Goal: Task Accomplishment & Management: Manage account settings

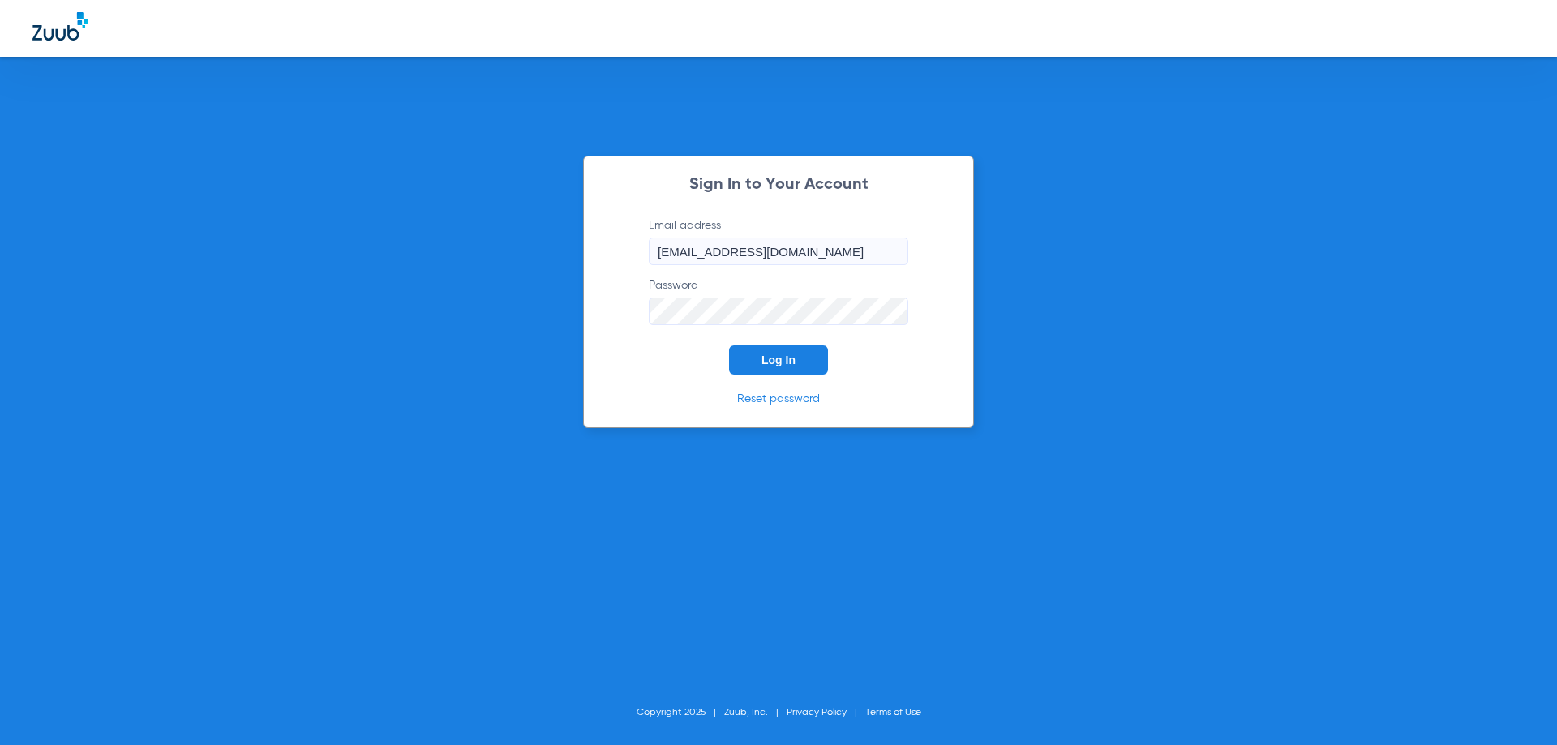
click at [797, 375] on div "Sign In to Your Account Email address [EMAIL_ADDRESS][DOMAIN_NAME] Password Log…" at bounding box center [778, 292] width 391 height 273
click at [800, 368] on button "Log In" at bounding box center [778, 360] width 99 height 29
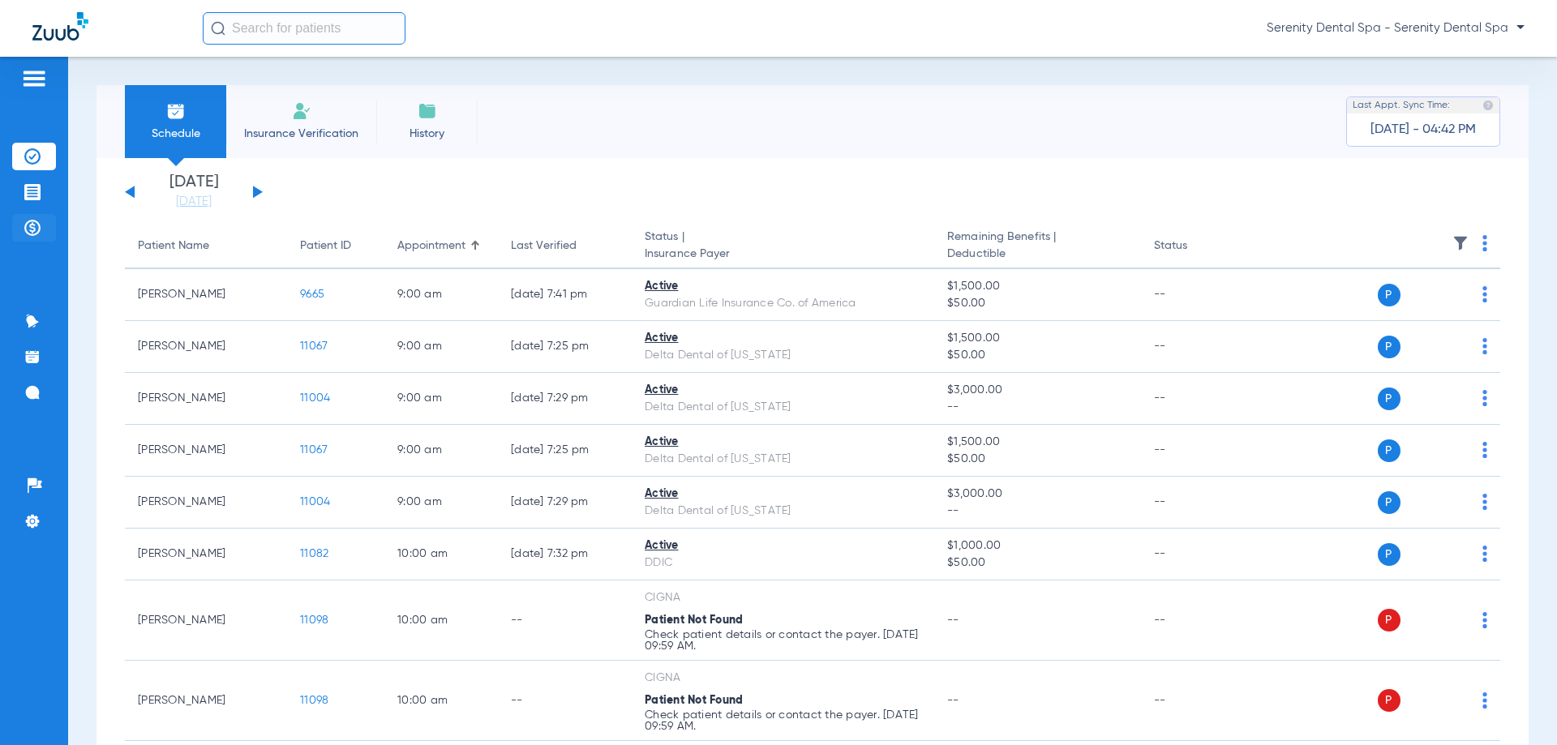
click at [41, 234] on li "Payments & A/R" at bounding box center [34, 228] width 44 height 28
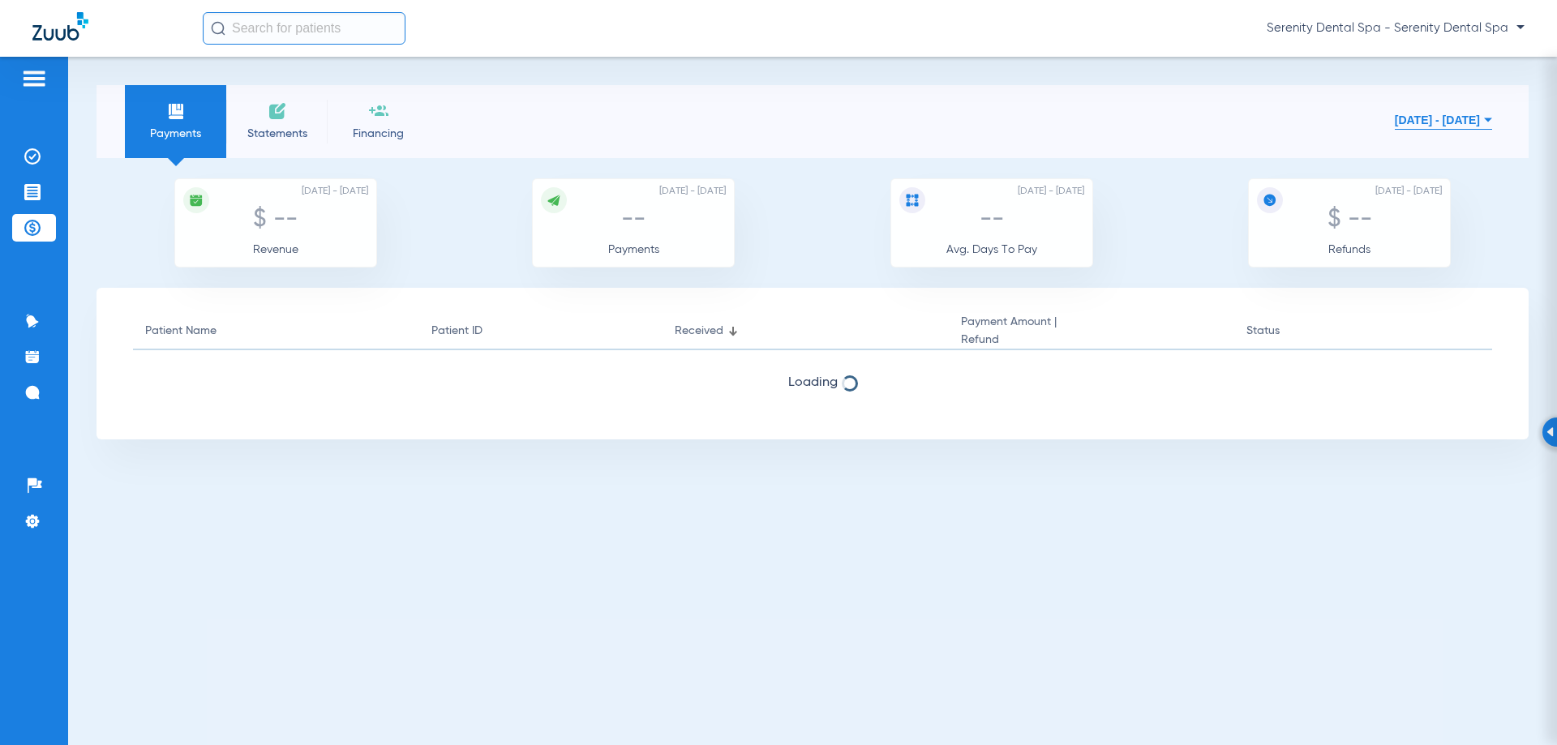
click at [1395, 129] on button "[DATE] - [DATE]" at bounding box center [1443, 120] width 97 height 32
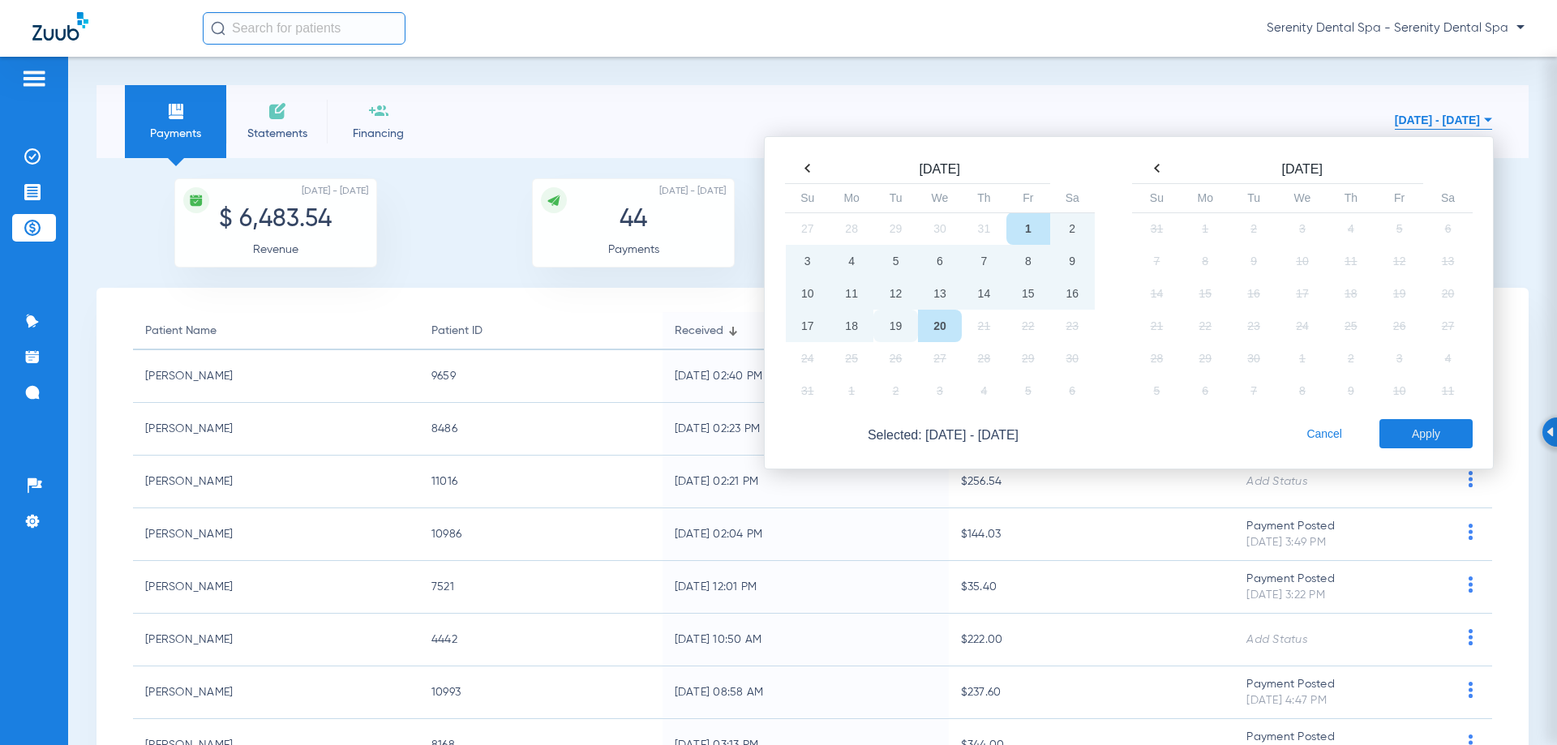
click at [874, 318] on td "19" at bounding box center [896, 326] width 44 height 32
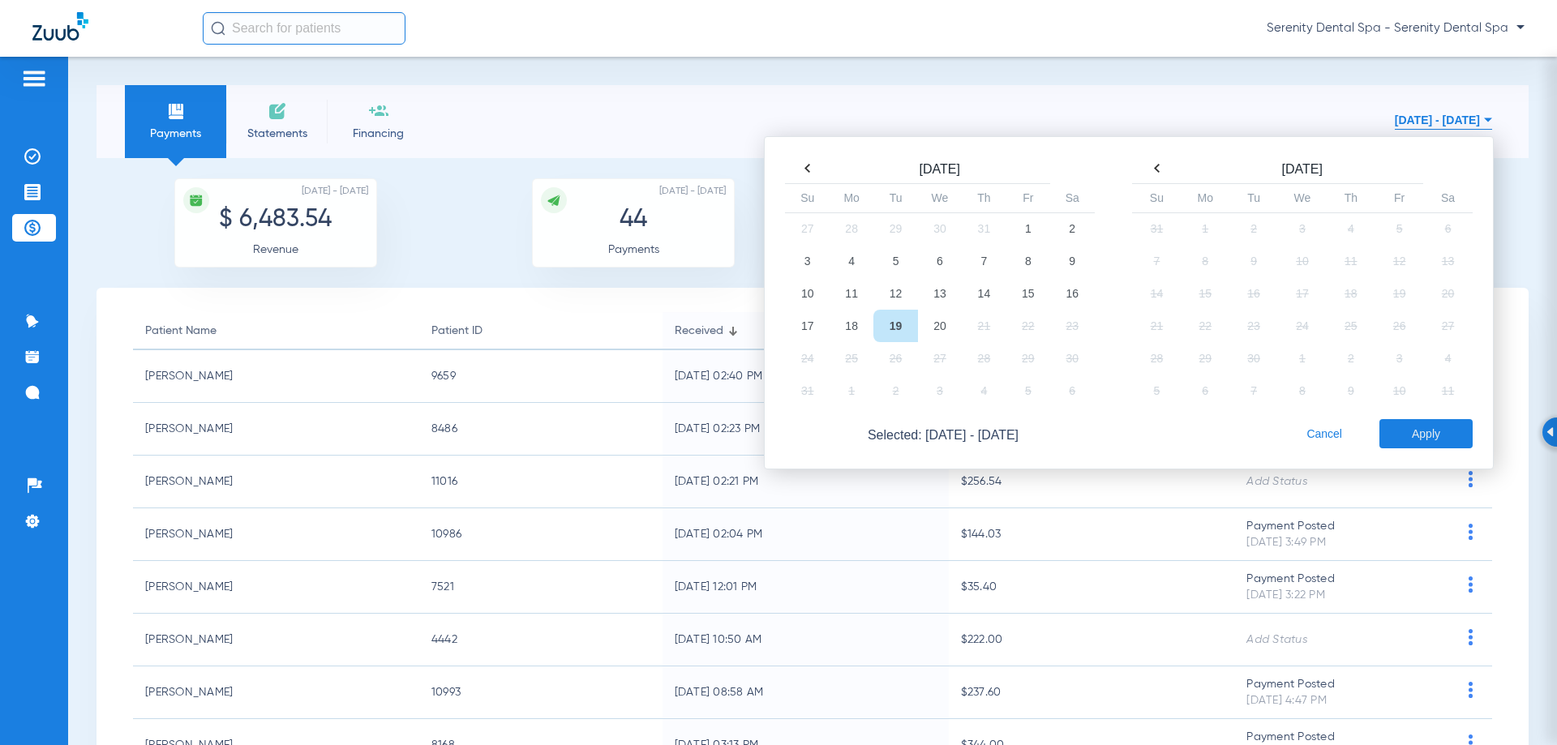
click at [874, 318] on td "19" at bounding box center [896, 326] width 44 height 32
click at [1413, 432] on button "Apply" at bounding box center [1426, 433] width 93 height 29
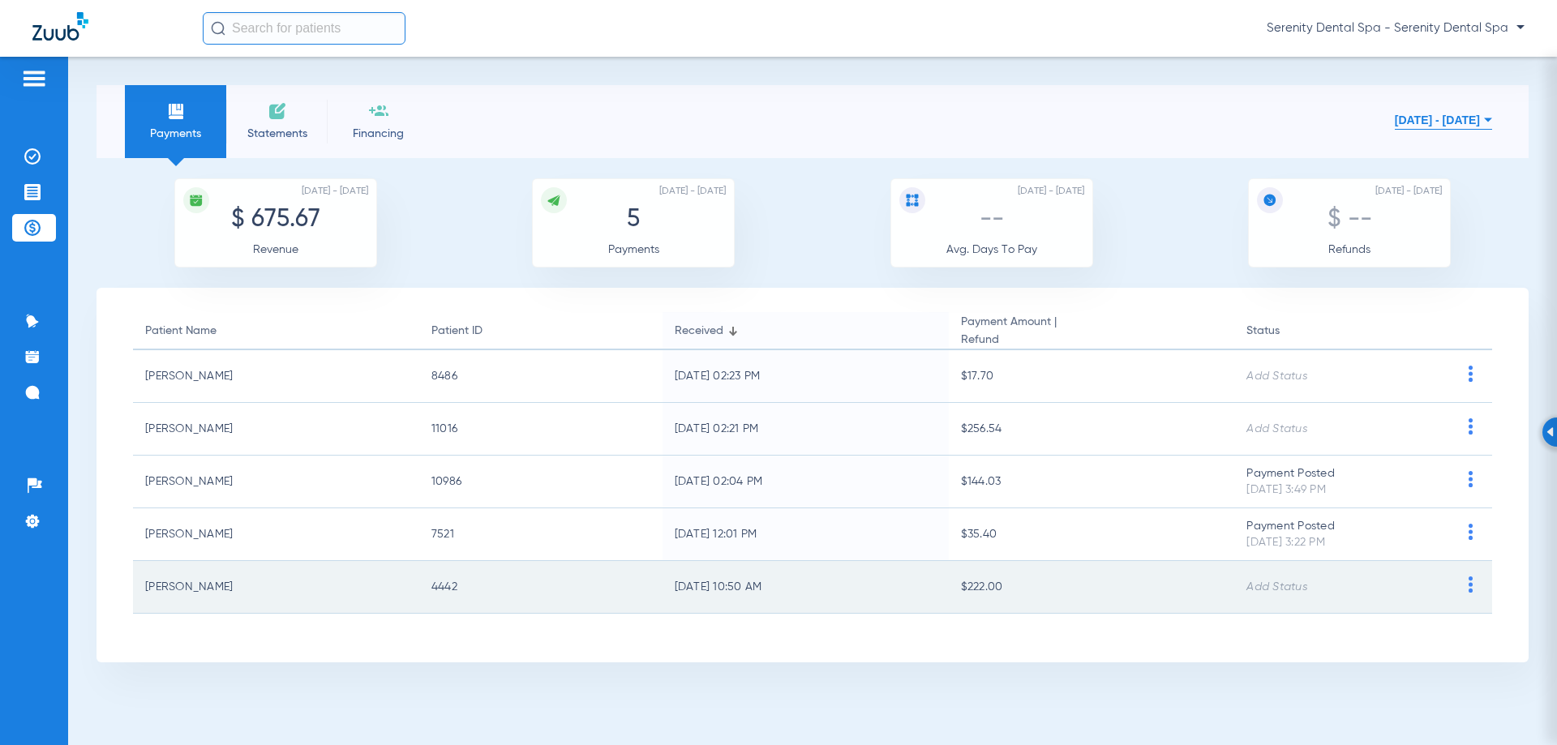
click at [1468, 590] on img at bounding box center [1471, 585] width 20 height 16
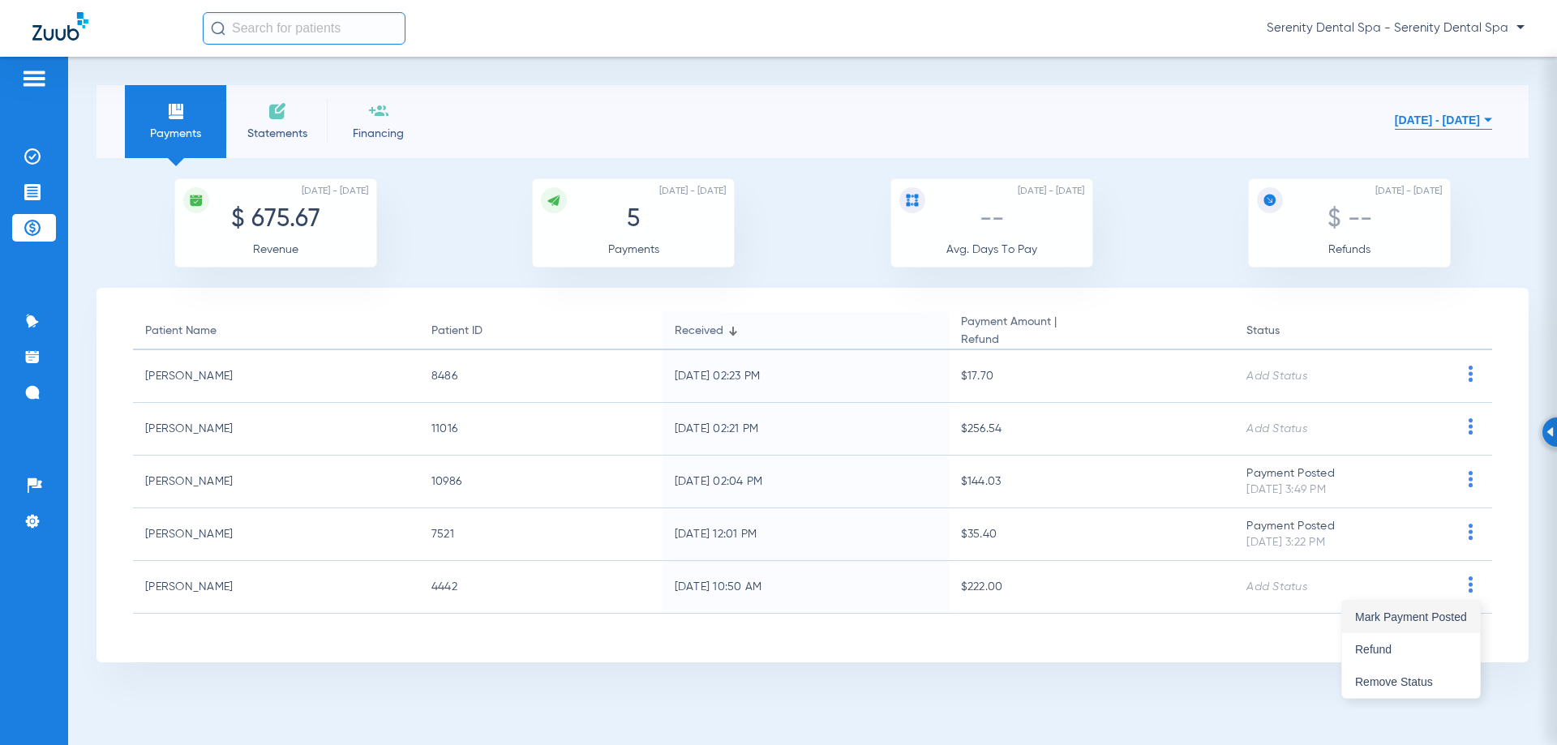
click at [1453, 612] on span "Mark Payment Posted" at bounding box center [1411, 617] width 112 height 11
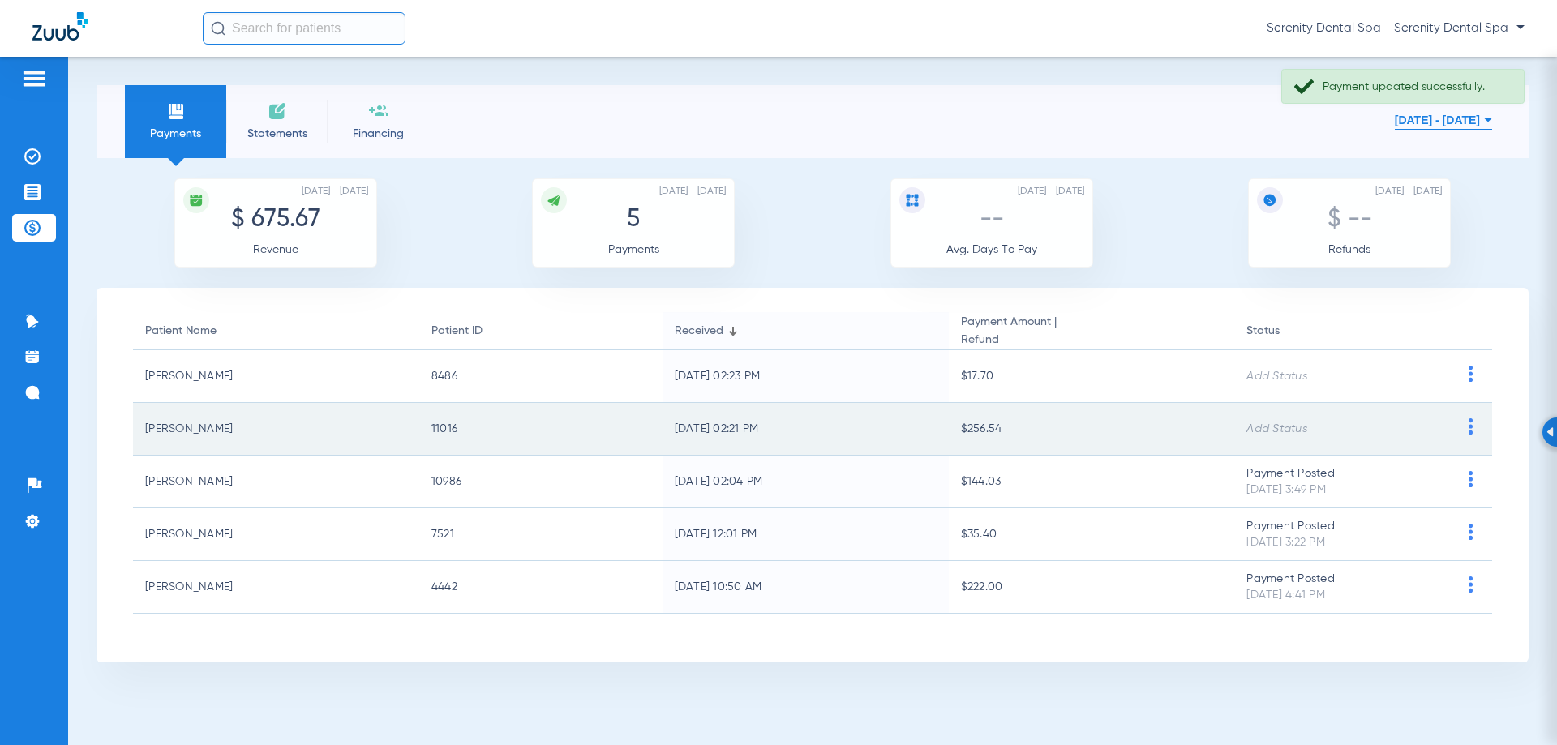
click at [1471, 426] on img at bounding box center [1471, 427] width 20 height 16
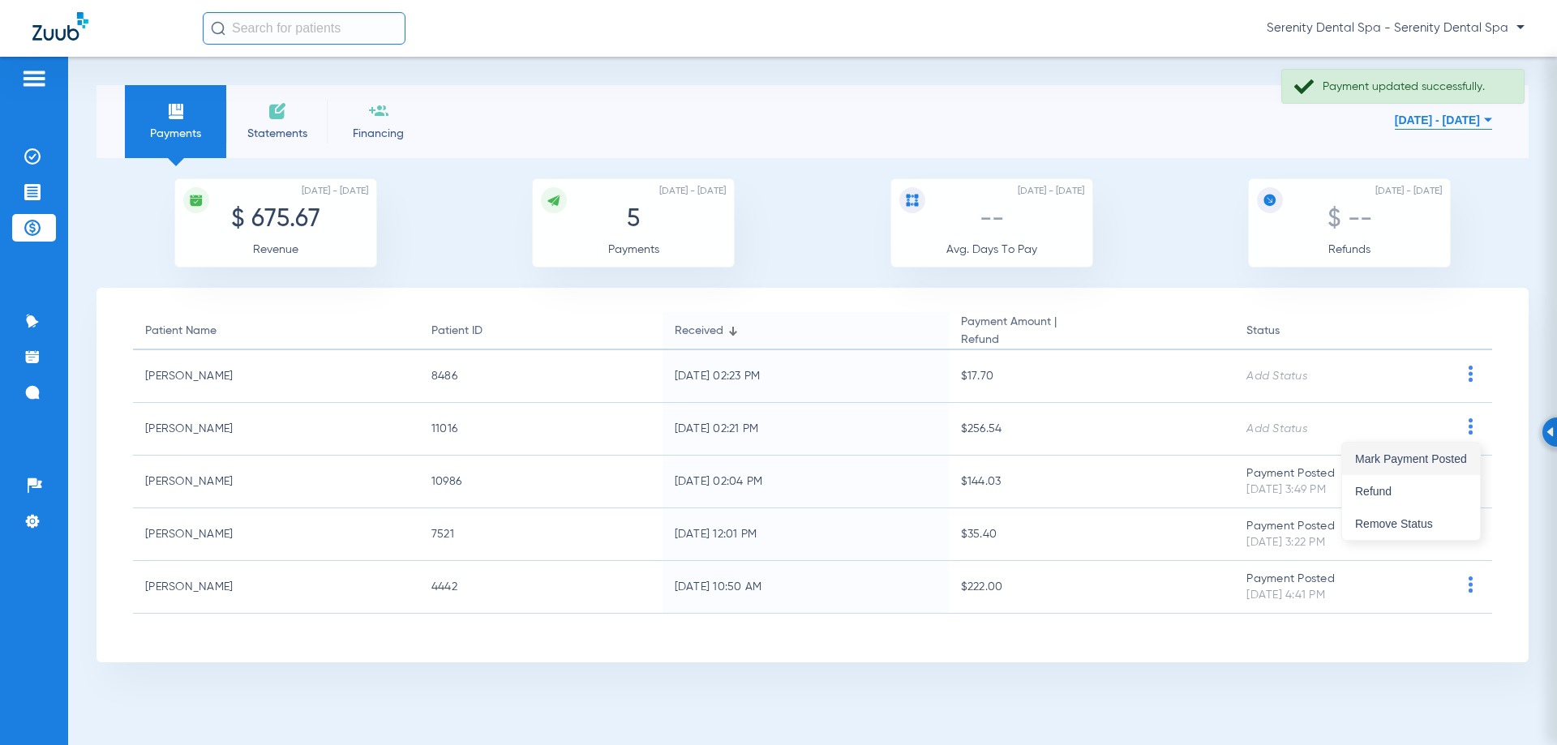
click at [1450, 467] on button "Mark Payment Posted" at bounding box center [1411, 459] width 138 height 32
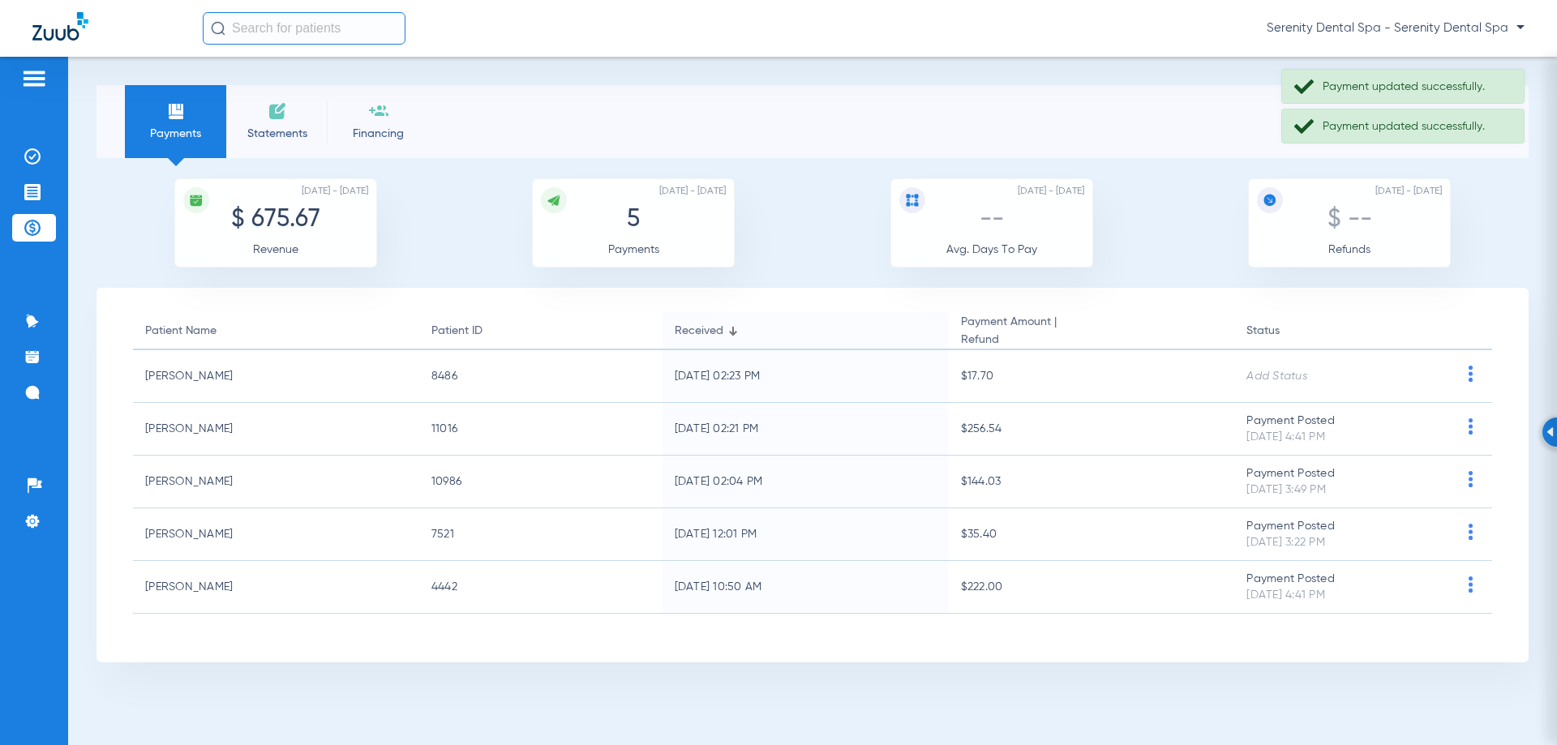
click at [1473, 384] on span at bounding box center [1471, 378] width 20 height 11
click at [1442, 413] on button "Mark Payment Posted" at bounding box center [1411, 406] width 138 height 32
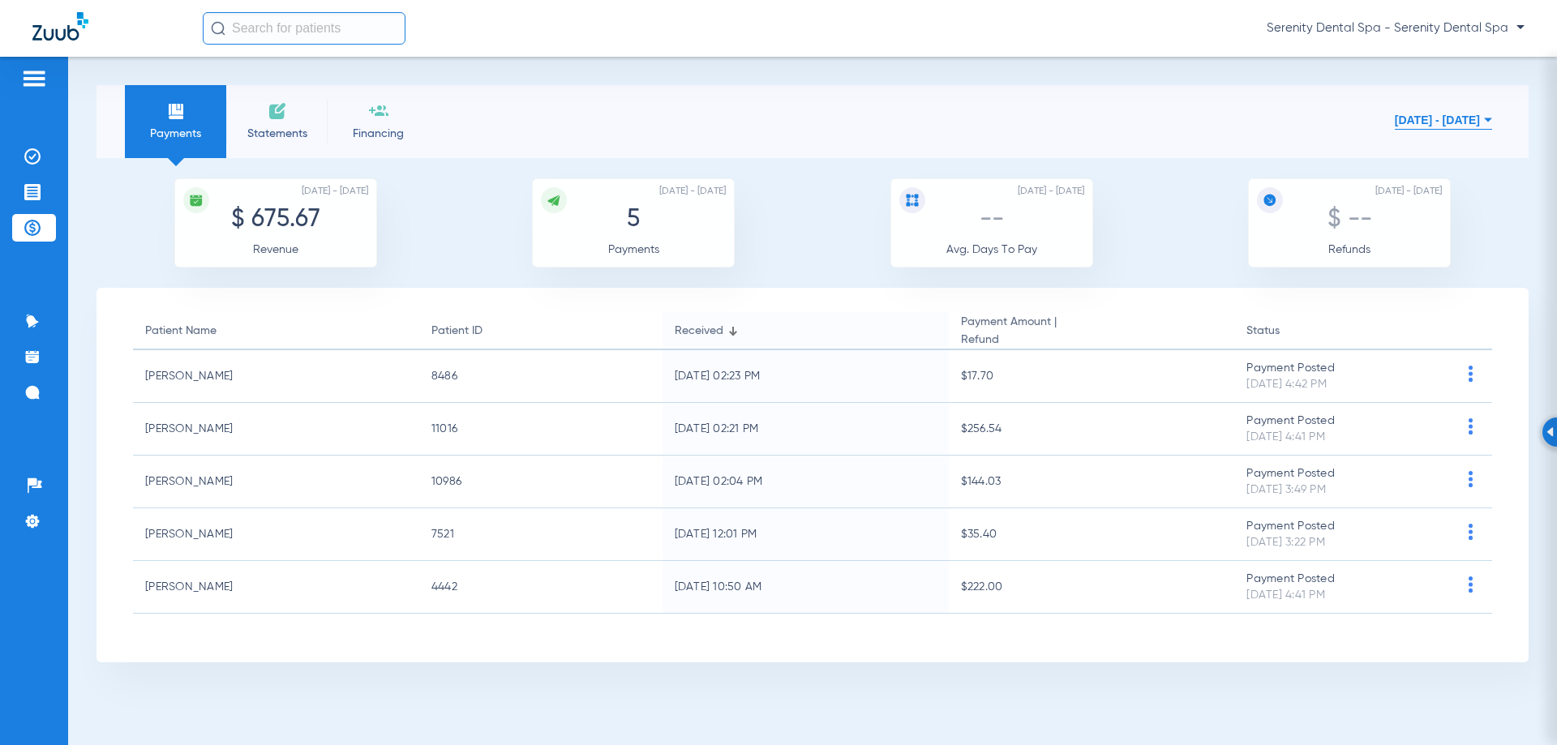
click at [1395, 110] on button "[DATE] - [DATE]" at bounding box center [1443, 120] width 97 height 32
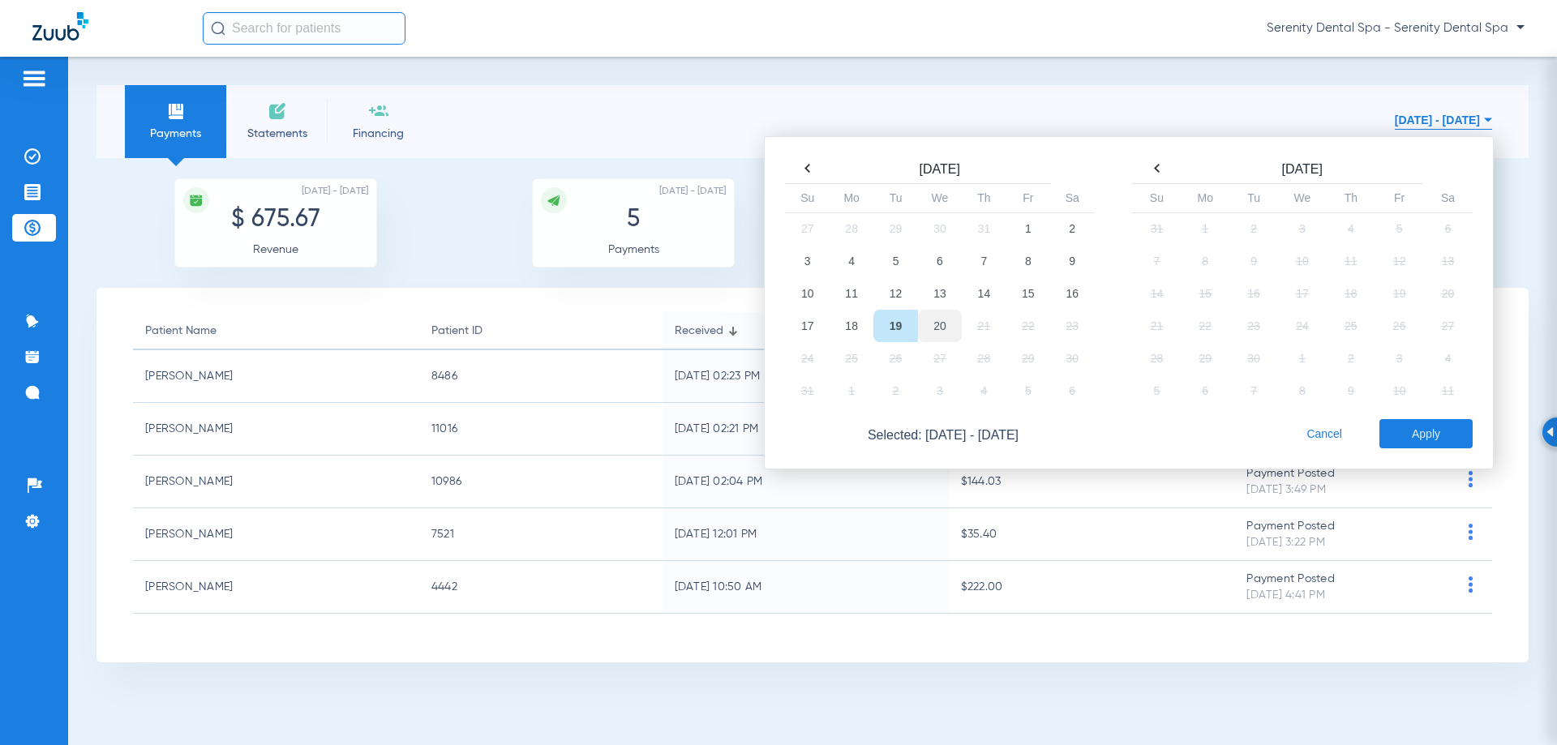
click at [937, 321] on td "20" at bounding box center [940, 326] width 44 height 32
click at [1412, 441] on button "Apply" at bounding box center [1426, 433] width 93 height 29
